Goal: Find specific page/section: Find specific page/section

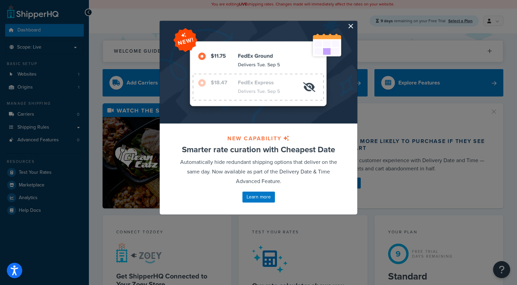
click at [356, 23] on button "button" at bounding box center [357, 22] width 2 height 2
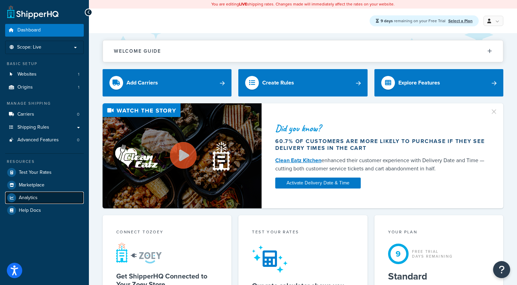
click at [23, 195] on span "Analytics" at bounding box center [28, 198] width 19 height 6
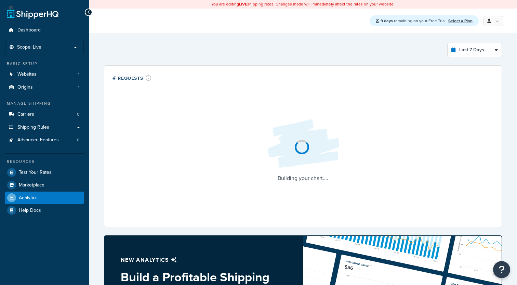
select select "last_7_days"
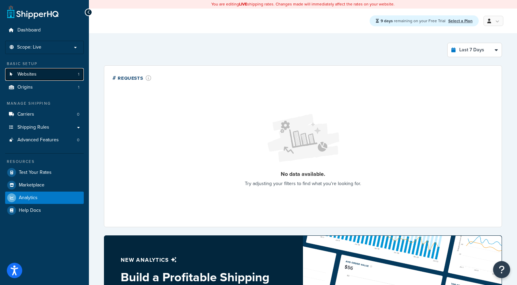
click at [63, 77] on link "Websites 1" at bounding box center [44, 74] width 79 height 13
